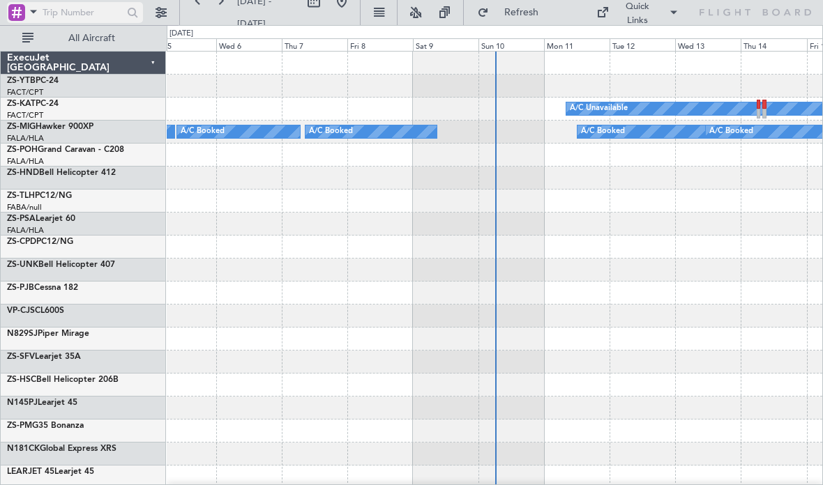
click at [91, 22] on input "text" at bounding box center [83, 12] width 80 height 21
click at [128, 39] on span "All Aircraft" at bounding box center [91, 38] width 111 height 10
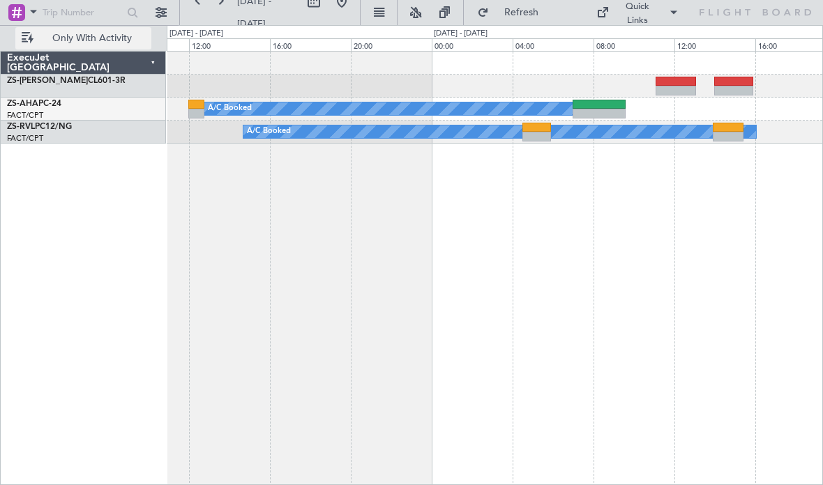
click at [536, 133] on div at bounding box center [536, 137] width 29 height 10
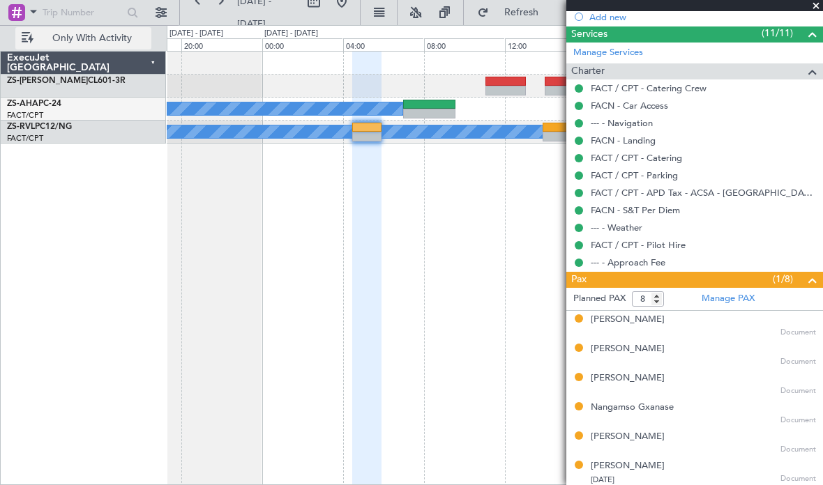
scroll to position [343, 0]
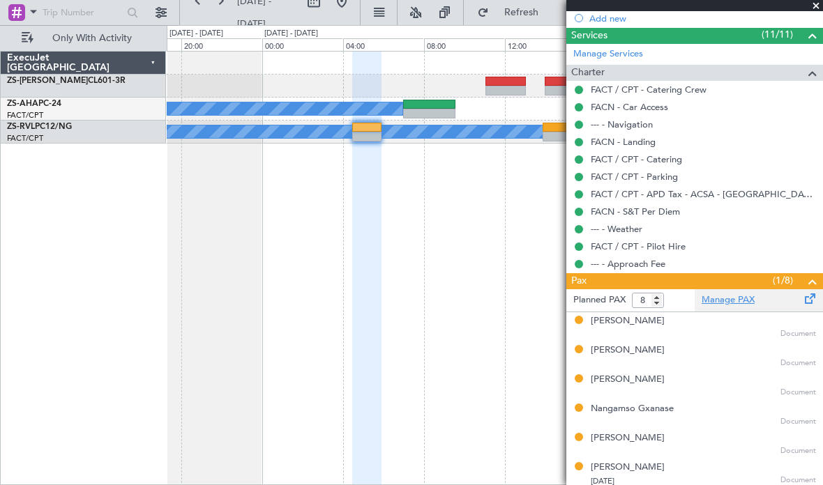
click at [743, 296] on link "Manage PAX" at bounding box center [728, 301] width 53 height 14
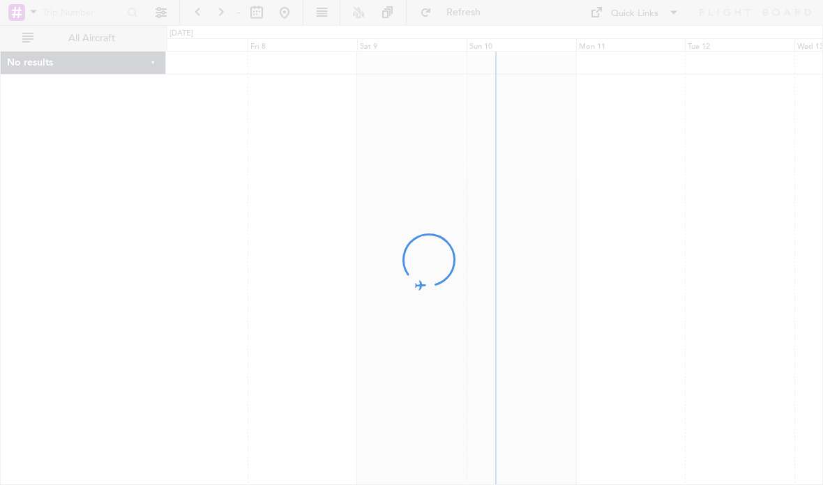
click at [712, 451] on div at bounding box center [411, 242] width 823 height 485
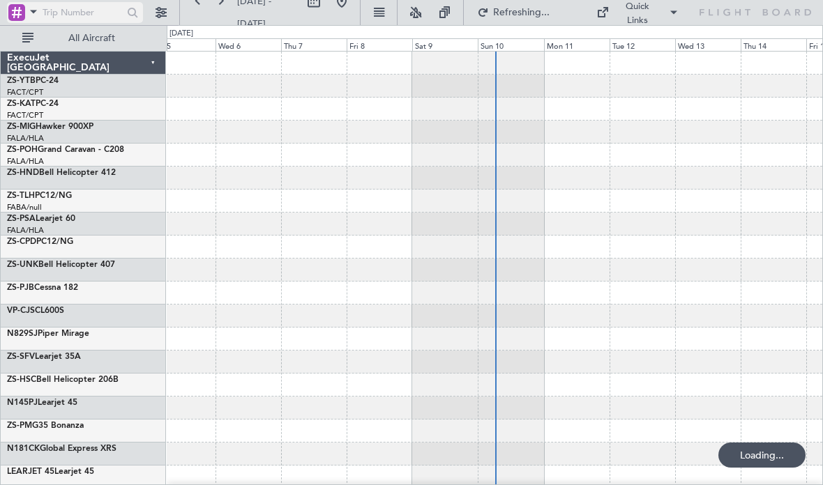
click at [133, 20] on div at bounding box center [75, 12] width 136 height 21
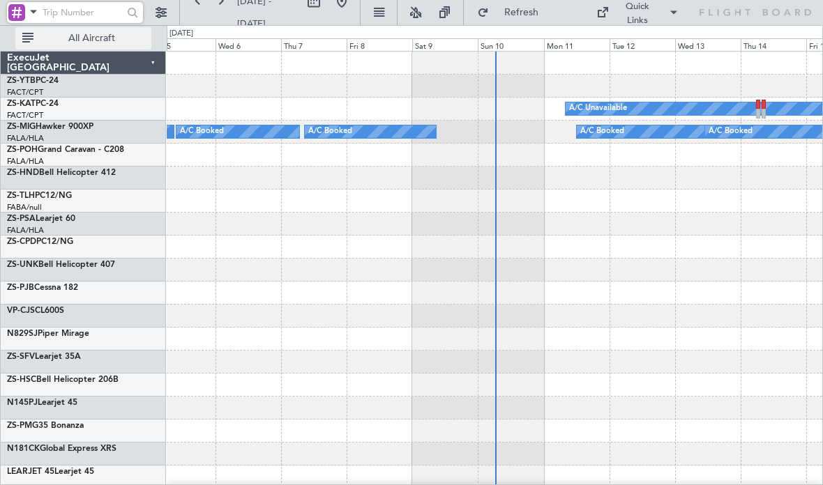
click at [137, 45] on button "All Aircraft" at bounding box center [83, 38] width 136 height 22
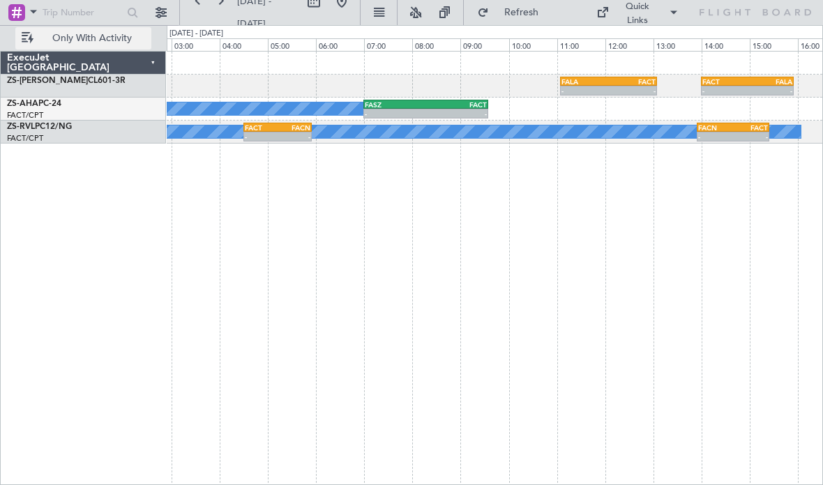
click at [631, 80] on div "FACT" at bounding box center [632, 81] width 47 height 8
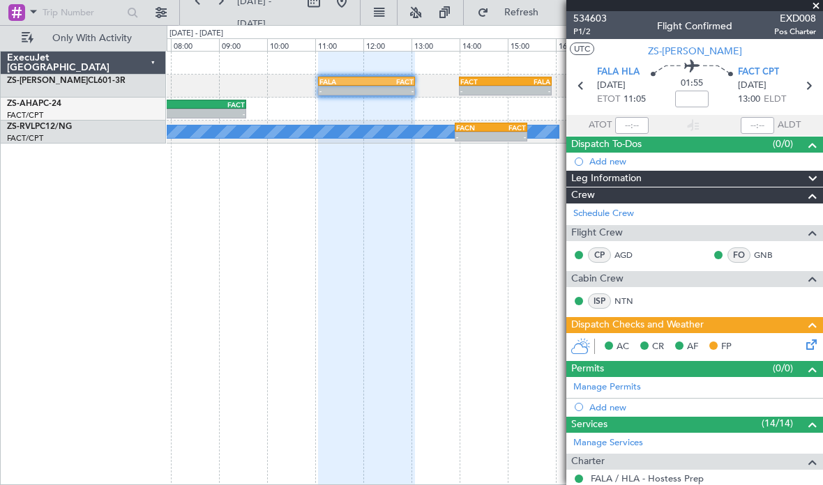
click at [815, 1] on span at bounding box center [816, 6] width 14 height 13
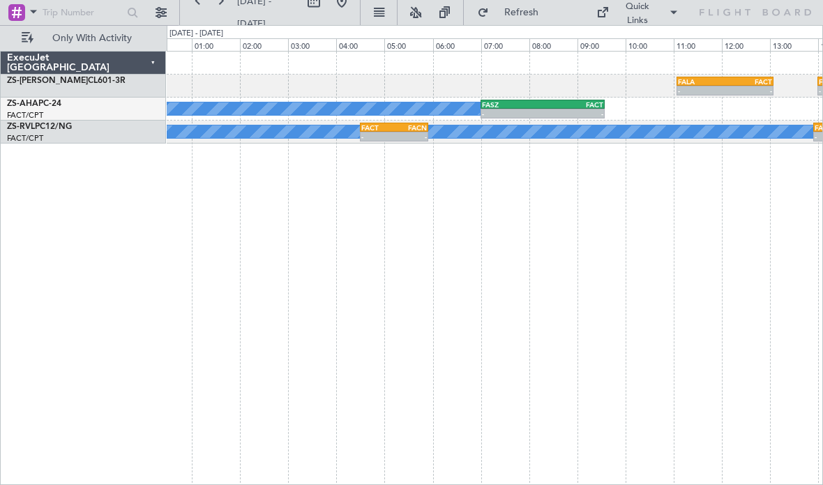
click at [412, 135] on div "-" at bounding box center [410, 137] width 33 height 8
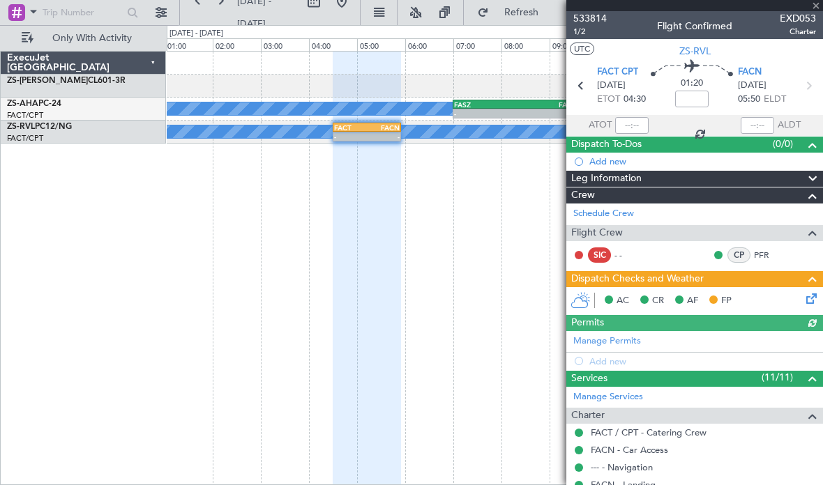
click at [817, 5] on div at bounding box center [694, 5] width 257 height 11
click at [815, 4] on span at bounding box center [816, 6] width 14 height 13
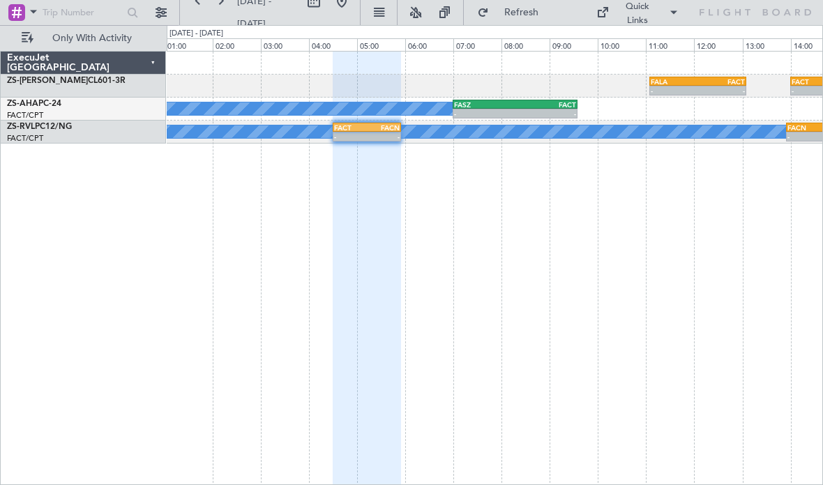
type input "0"
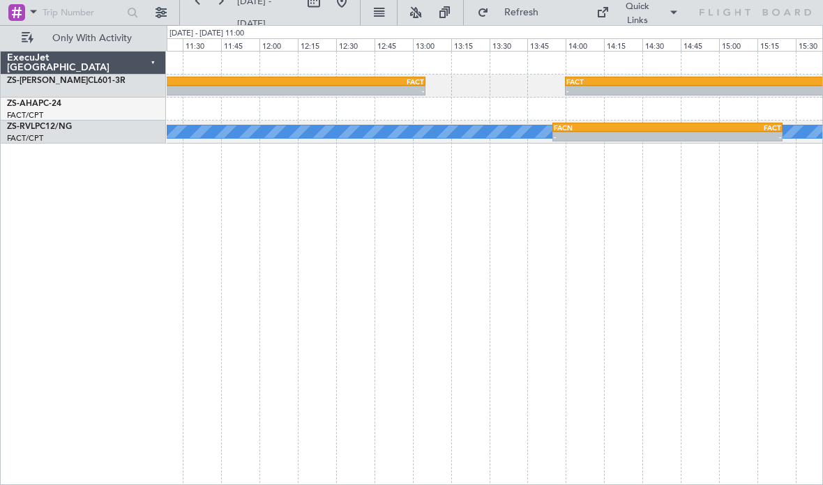
click at [667, 132] on div "- -" at bounding box center [667, 137] width 230 height 10
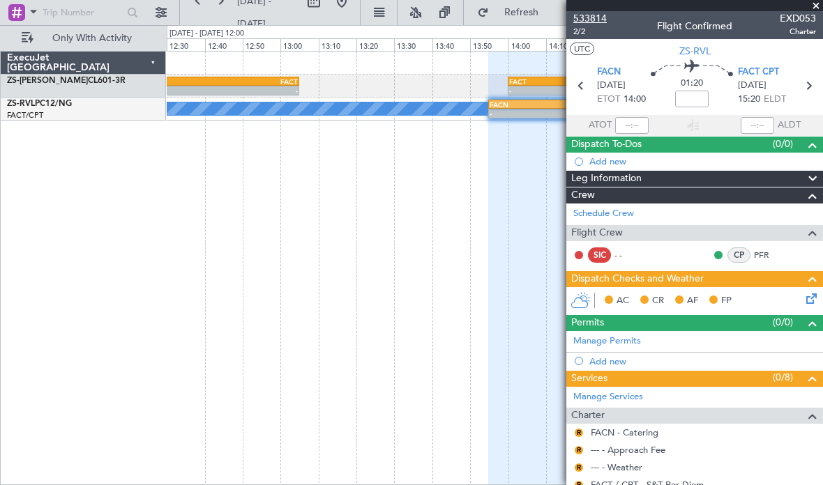
click at [599, 19] on span "533814" at bounding box center [589, 18] width 33 height 15
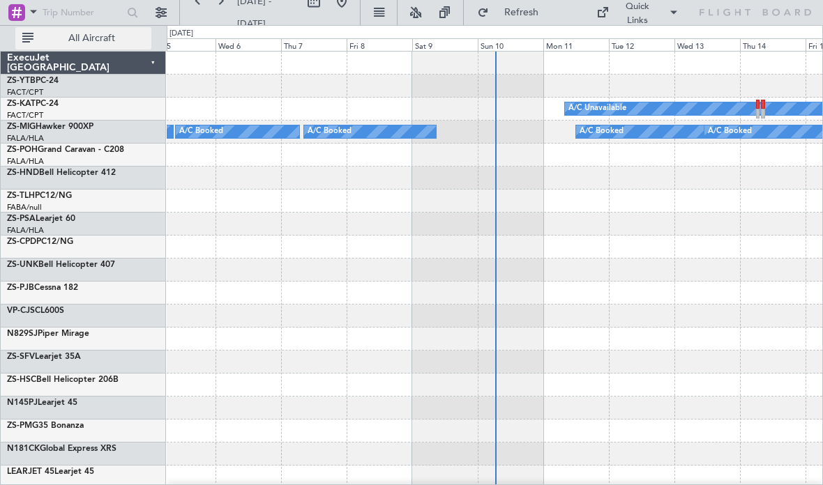
click at [117, 34] on span "All Aircraft" at bounding box center [91, 38] width 111 height 10
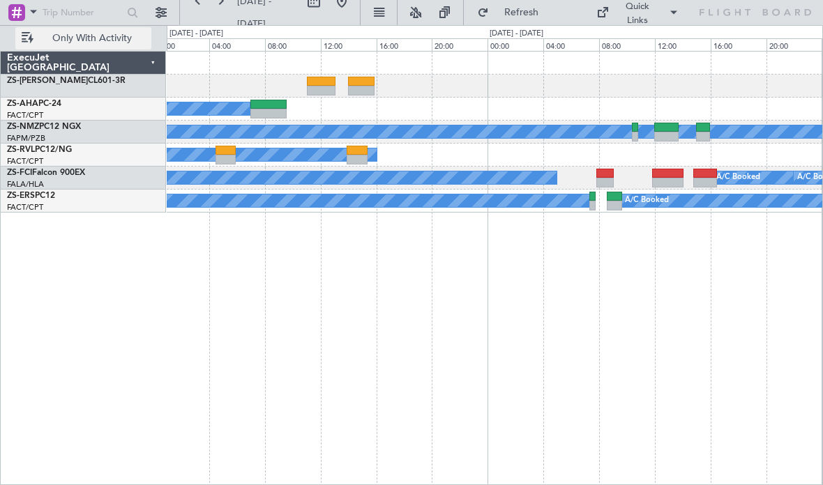
click at [660, 138] on div at bounding box center [666, 137] width 24 height 10
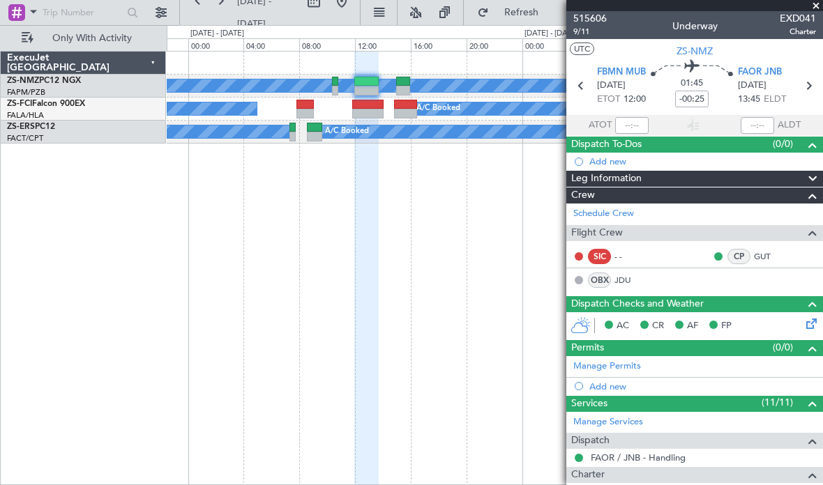
click at [816, 3] on span at bounding box center [816, 6] width 14 height 13
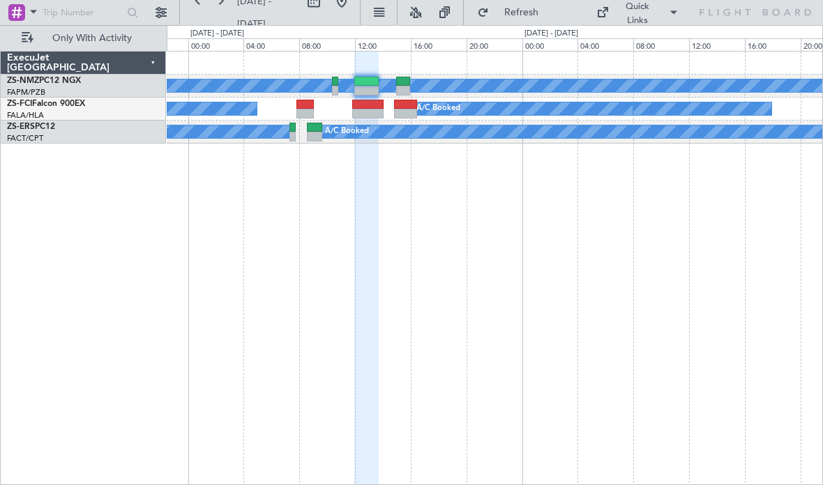
type input "0"
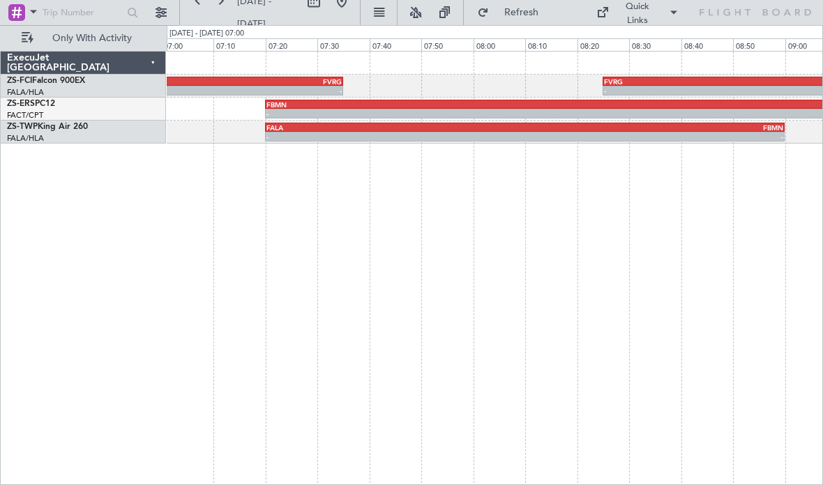
click at [593, 105] on div "FYWH" at bounding box center [713, 104] width 298 height 8
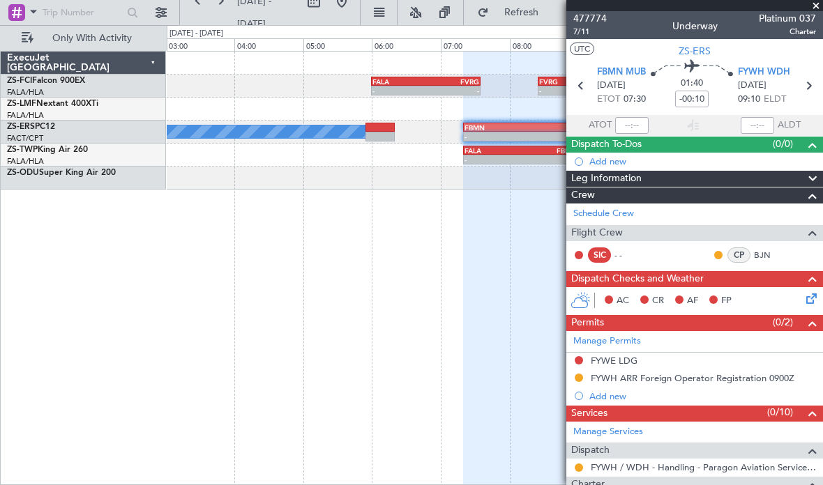
click at [816, 9] on span at bounding box center [816, 6] width 14 height 13
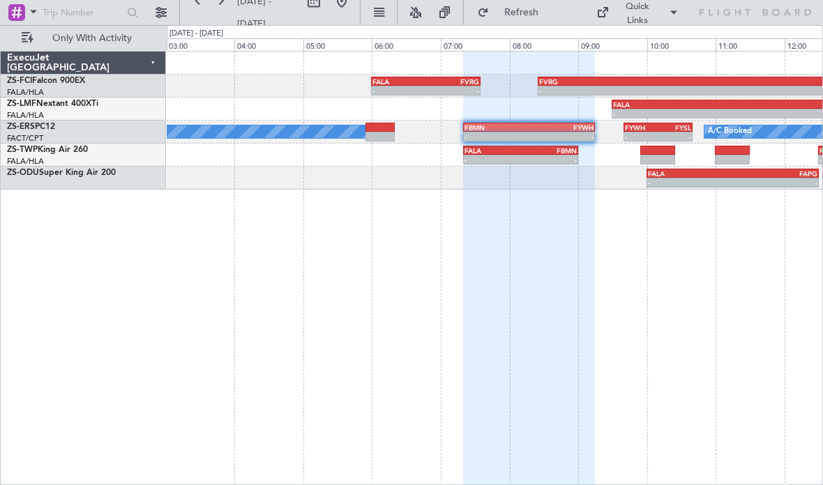
type input "0"
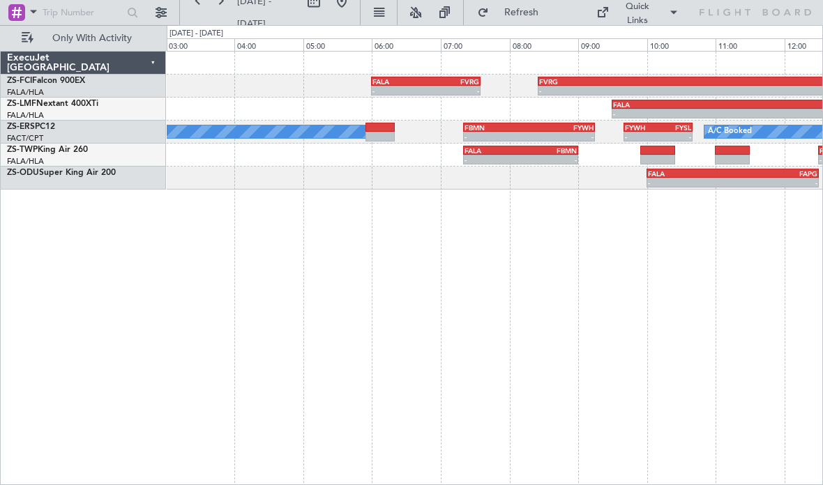
click at [813, 1] on div "Quick Links" at bounding box center [692, 12] width 262 height 25
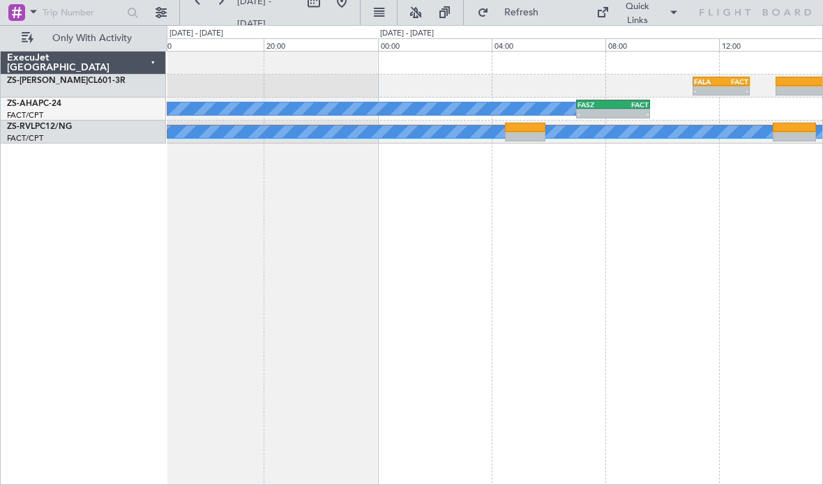
click at [658, 199] on div "- - FALA 11:05 Z FACT 13:05 Z A/C Booked - - FASZ 07:00 Z FACT 09:35 Z A/C Book…" at bounding box center [495, 268] width 656 height 435
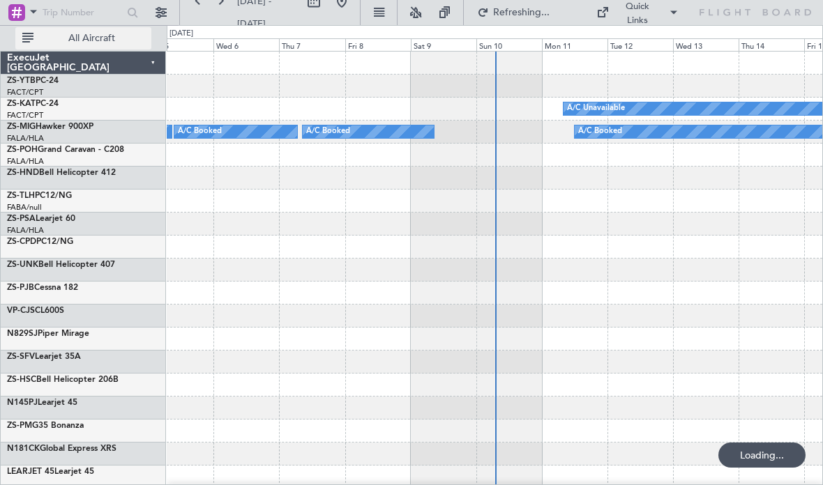
click at [121, 43] on button "All Aircraft" at bounding box center [83, 38] width 136 height 22
